Goal: Entertainment & Leisure: Consume media (video, audio)

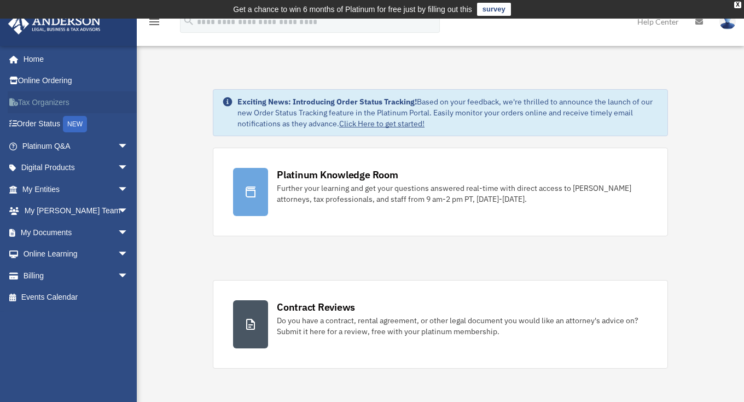
click at [45, 103] on link "Tax Organizers" at bounding box center [76, 102] width 137 height 22
click at [118, 145] on span "arrow_drop_down" at bounding box center [129, 146] width 22 height 22
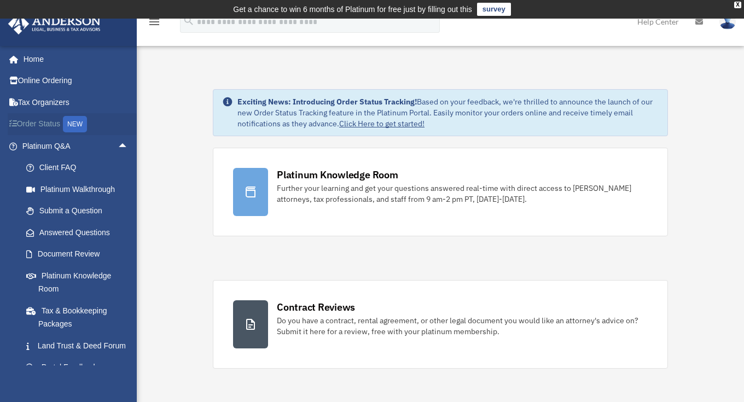
click at [50, 123] on link "Order Status NEW" at bounding box center [76, 124] width 137 height 22
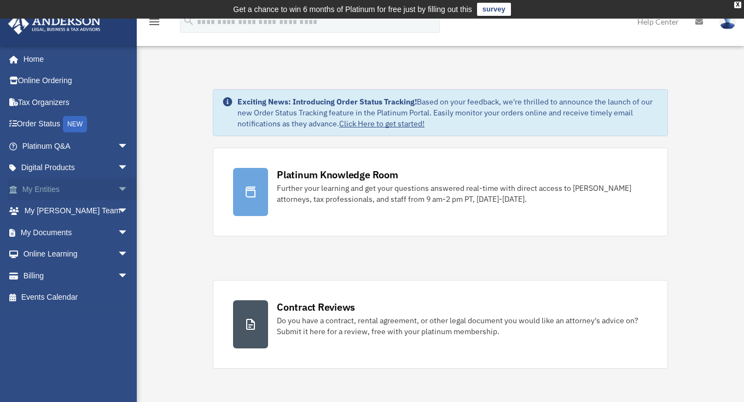
click at [119, 188] on span "arrow_drop_down" at bounding box center [129, 189] width 22 height 22
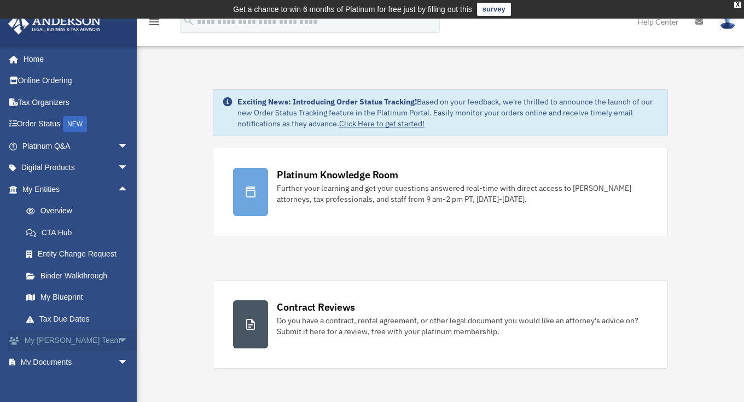
click at [118, 336] on span "arrow_drop_down" at bounding box center [129, 341] width 22 height 22
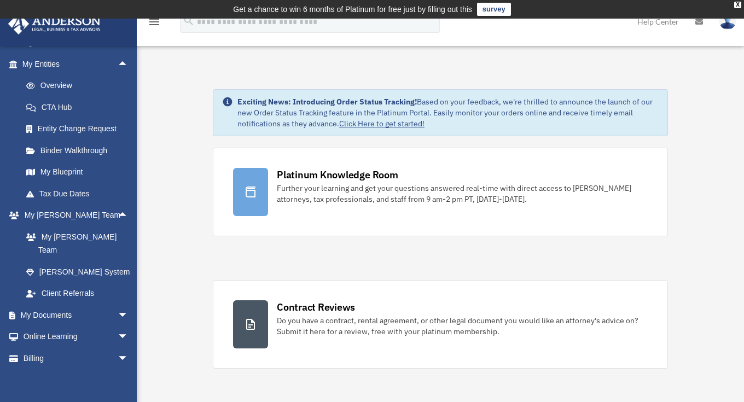
scroll to position [134, 0]
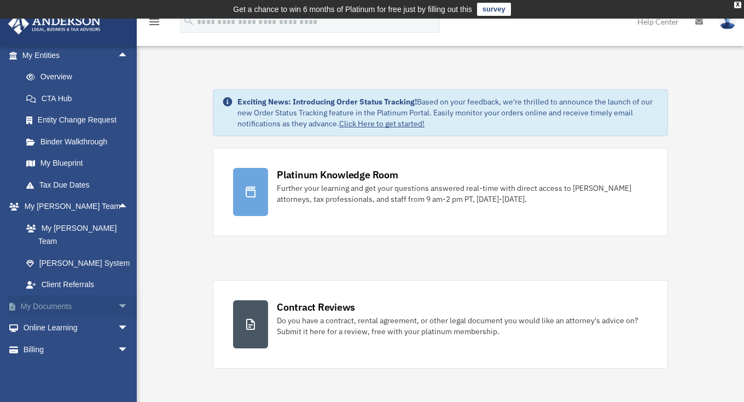
click at [118, 296] on span "arrow_drop_down" at bounding box center [129, 307] width 22 height 22
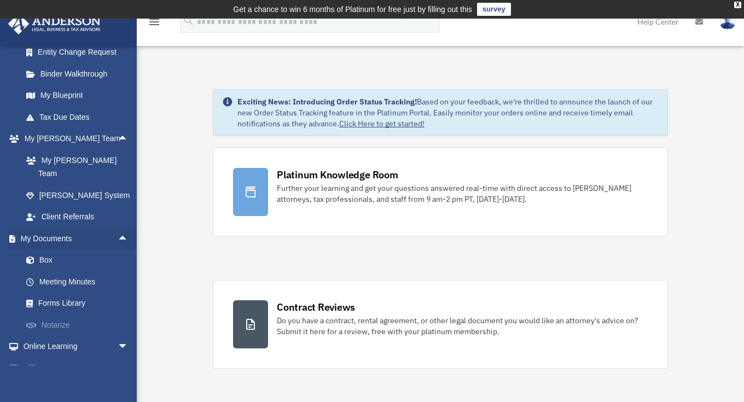
scroll to position [200, 0]
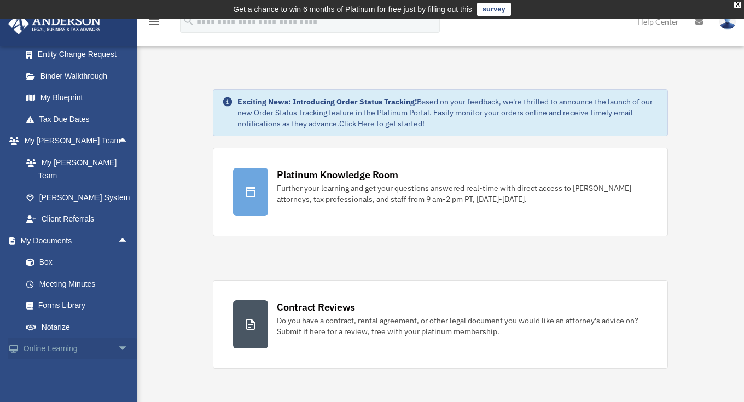
click at [97, 338] on link "Online Learning arrow_drop_down" at bounding box center [76, 349] width 137 height 22
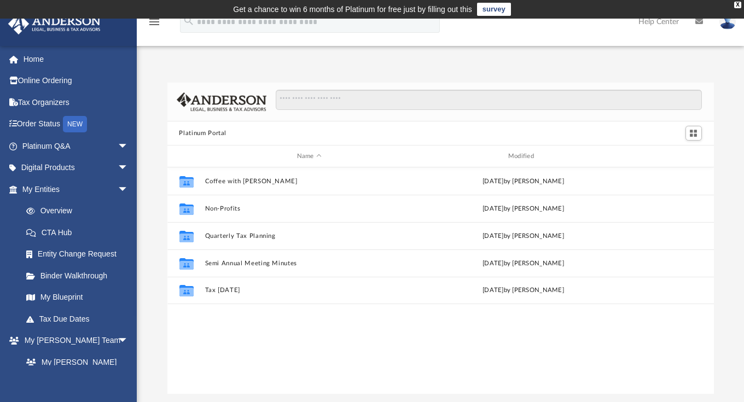
scroll to position [241, 539]
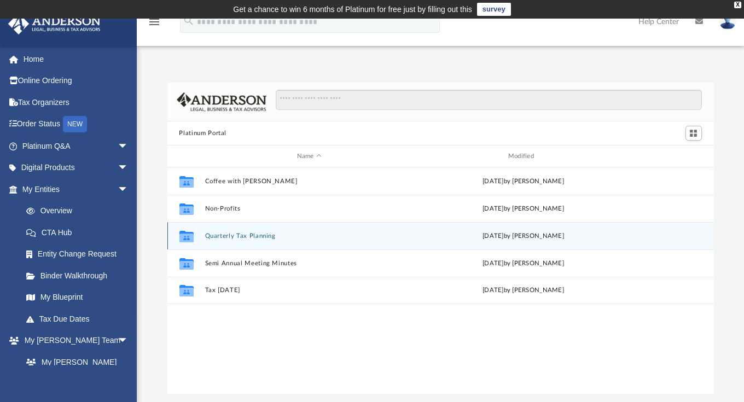
click at [239, 236] on button "Quarterly Tax Planning" at bounding box center [309, 236] width 209 height 7
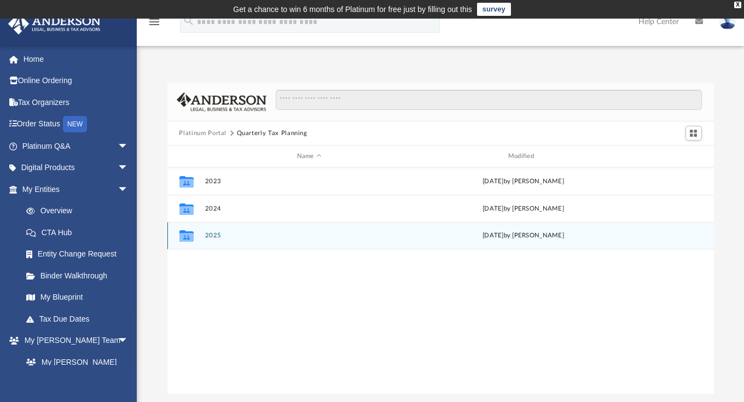
click at [239, 236] on button "2025" at bounding box center [309, 235] width 209 height 7
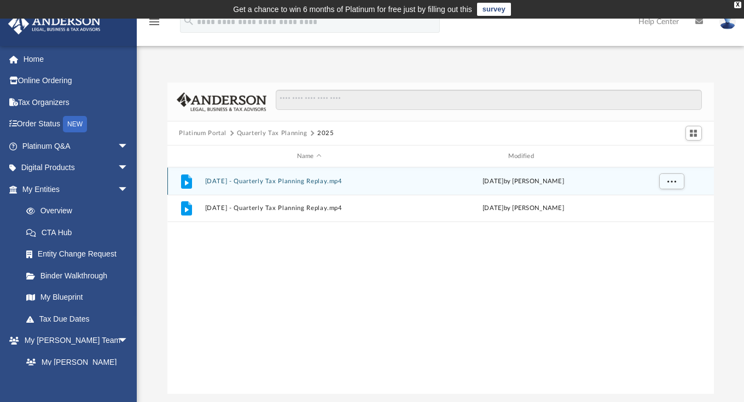
click at [331, 181] on button "July 18th, 2025 - Quarterly Tax Planning Replay.mp4" at bounding box center [309, 181] width 209 height 7
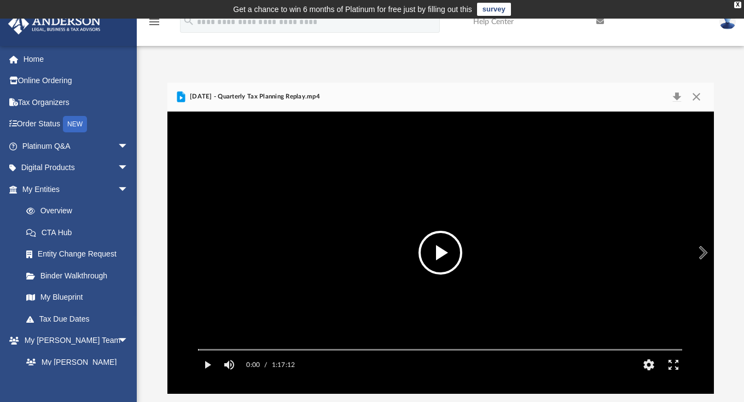
click at [428, 246] on button "File preview" at bounding box center [441, 253] width 44 height 44
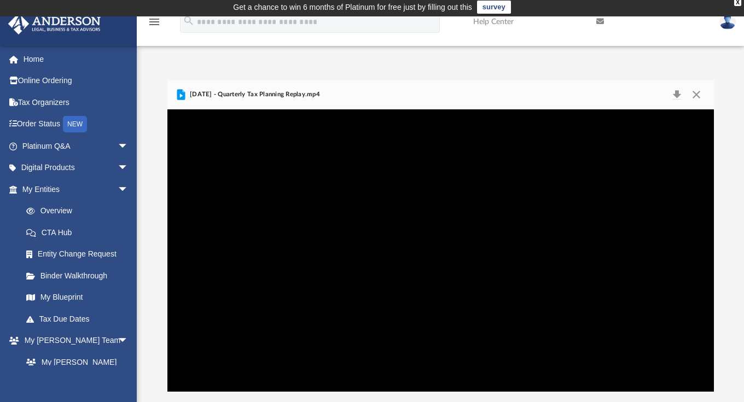
scroll to position [4, 0]
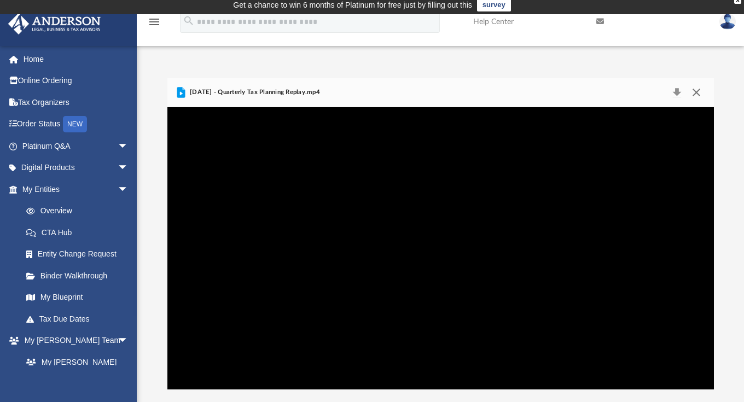
click at [697, 93] on button "Close" at bounding box center [697, 92] width 20 height 15
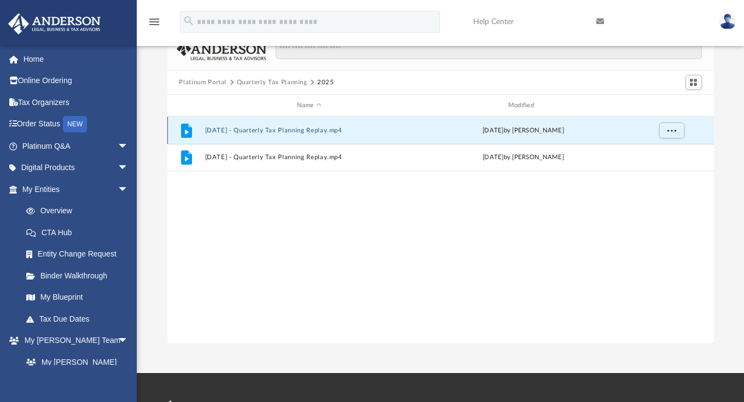
scroll to position [0, 0]
